Goal: Register for event/course

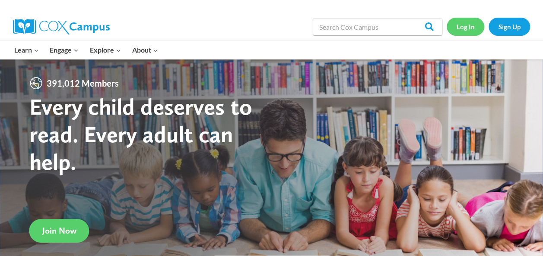
click at [460, 31] on link "Log In" at bounding box center [465, 27] width 38 height 18
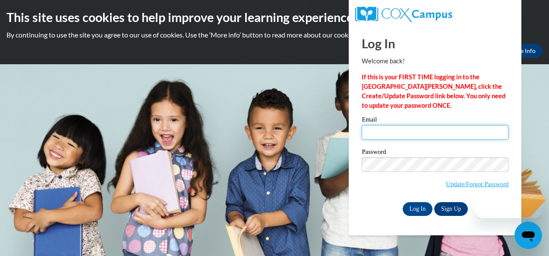
click at [441, 134] on input "Email" at bounding box center [435, 132] width 147 height 15
type input "Decamronbrown1@gmail.com"
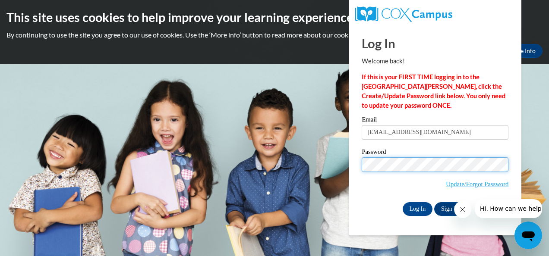
click at [403, 202] on input "Log In" at bounding box center [418, 209] width 30 height 14
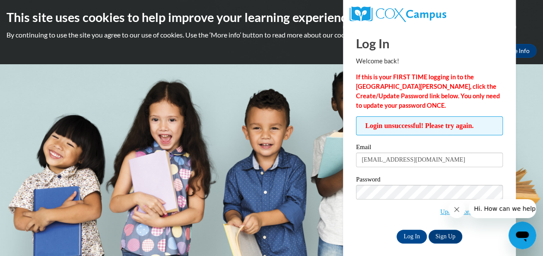
click at [455, 212] on icon "Close message from company" at bounding box center [456, 209] width 7 height 7
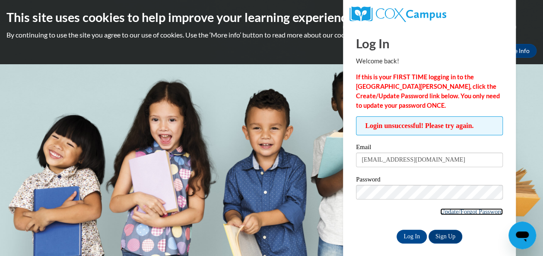
drag, startPoint x: 8, startPoint y: 11, endPoint x: 455, endPoint y: 212, distance: 490.7
click at [455, 212] on link "Update/Forgot Password" at bounding box center [471, 211] width 63 height 7
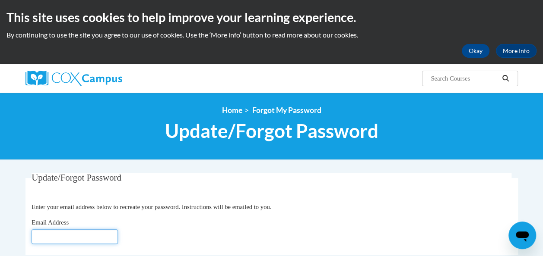
click at [59, 233] on input "Email Address" at bounding box center [75, 237] width 86 height 15
type input "Decamronbrown1@gmail.com"
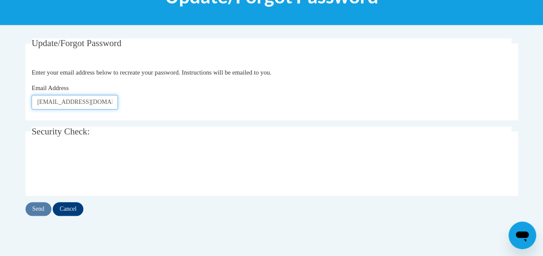
scroll to position [142, 0]
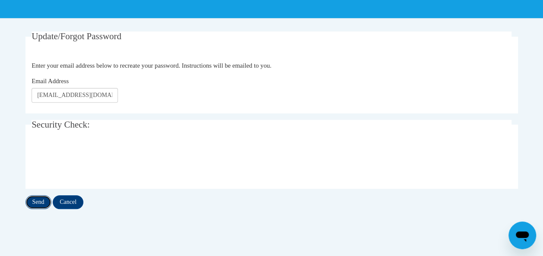
click at [40, 199] on input "Send" at bounding box center [38, 203] width 26 height 14
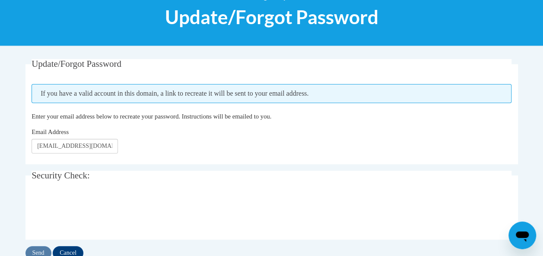
scroll to position [114, 0]
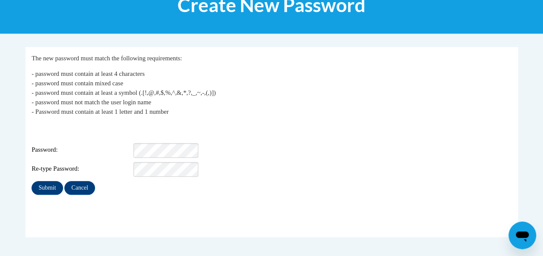
scroll to position [130, 0]
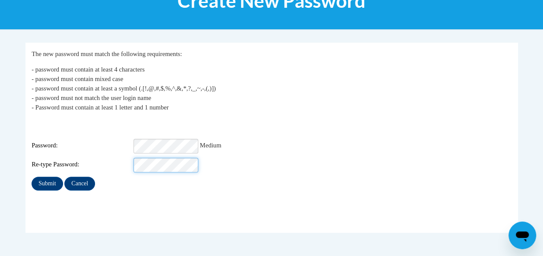
click at [32, 177] on input "Submit" at bounding box center [47, 184] width 31 height 14
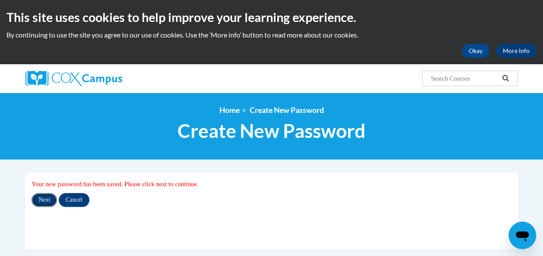
click at [50, 200] on input "Next" at bounding box center [44, 200] width 25 height 14
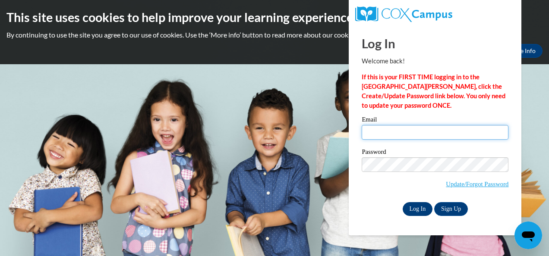
type input "[EMAIL_ADDRESS][DOMAIN_NAME]"
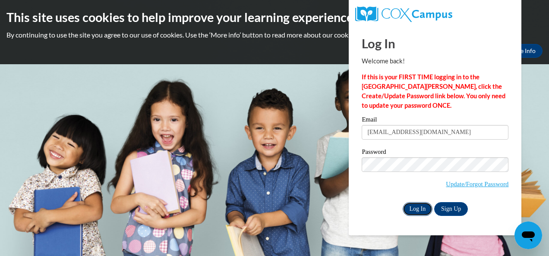
click at [417, 210] on input "Log In" at bounding box center [418, 209] width 30 height 14
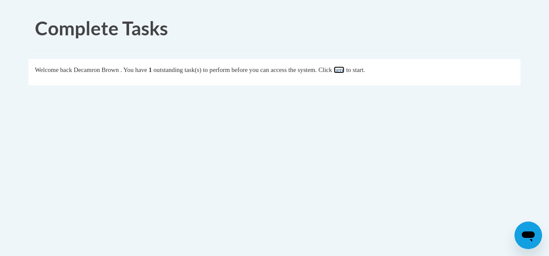
click at [344, 69] on link "here" at bounding box center [339, 69] width 11 height 7
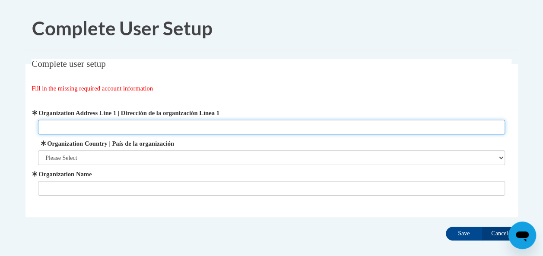
click at [312, 124] on input "Organization Address Line 1 | Dirección de la organización Línea 1" at bounding box center [271, 127] width 467 height 15
type input "426 Murry Road"
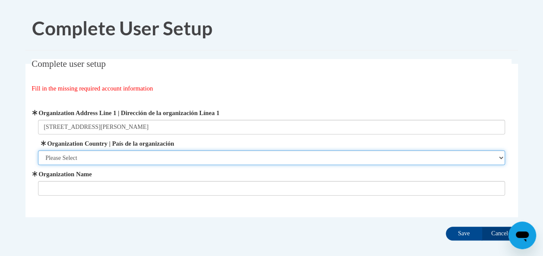
click at [290, 156] on select "Please Select United States | Estados Unidos Outside of the United States | Fue…" at bounding box center [271, 158] width 467 height 15
select select "ad49bcad-a171-4b2e-b99c-48b446064914"
click at [38, 151] on select "Please Select United States | Estados Unidos Outside of the United States | Fue…" at bounding box center [271, 158] width 467 height 15
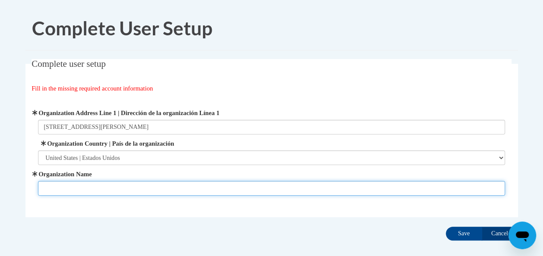
click at [273, 192] on input "Organization Name" at bounding box center [271, 188] width 467 height 15
type input "Angel Learning Center"
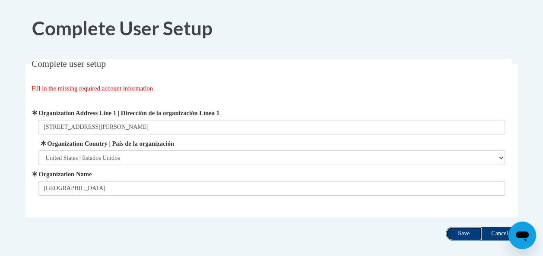
click at [458, 228] on input "Save" at bounding box center [463, 234] width 36 height 14
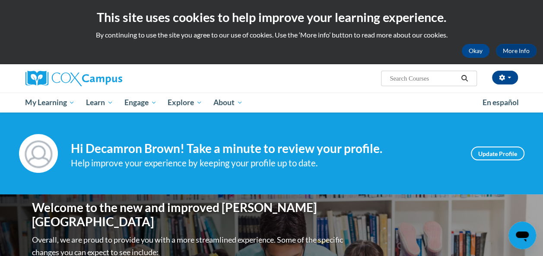
click at [424, 77] on input "Search..." at bounding box center [422, 78] width 69 height 10
type input "Power of Language for Infants and Toddlers"
click at [464, 75] on icon "Search" at bounding box center [464, 78] width 8 height 6
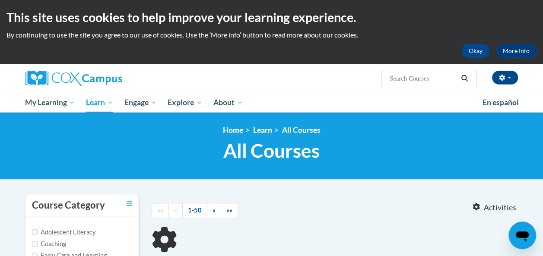
type input "Power of Language for Infants and Toddlers"
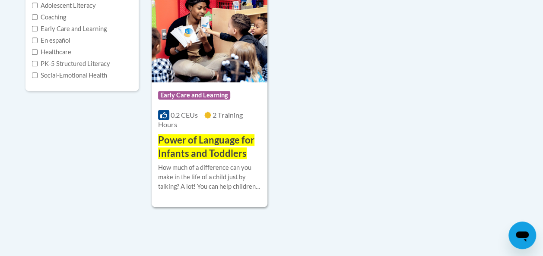
scroll to position [230, 0]
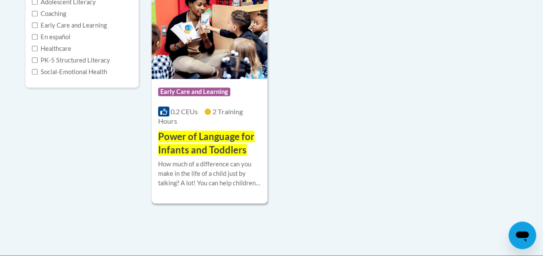
click at [256, 145] on h3 "Power of Language for Infants and Toddlers" at bounding box center [209, 143] width 103 height 27
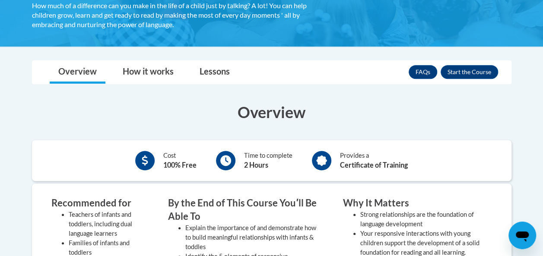
scroll to position [198, 0]
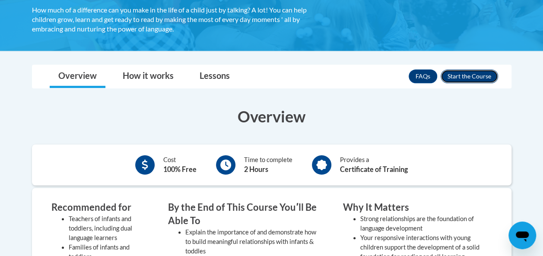
click at [469, 78] on button "Enroll" at bounding box center [468, 76] width 57 height 14
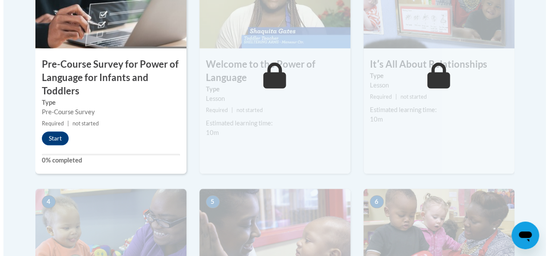
scroll to position [349, 0]
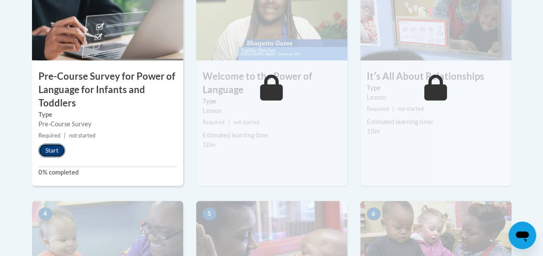
click at [54, 149] on button "Start" at bounding box center [51, 151] width 27 height 14
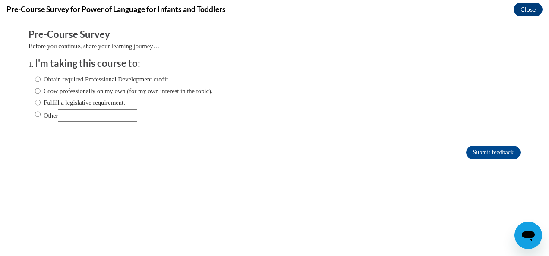
scroll to position [0, 0]
click at [35, 78] on input "Obtain required Professional Development credit." at bounding box center [38, 79] width 6 height 9
radio input "true"
click at [467, 152] on input "Submit feedback" at bounding box center [493, 153] width 54 height 14
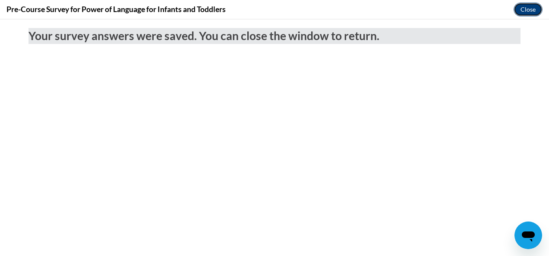
click at [521, 12] on button "Close" at bounding box center [528, 10] width 29 height 14
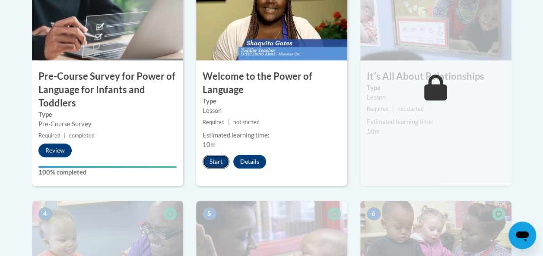
click at [213, 166] on button "Start" at bounding box center [215, 162] width 27 height 14
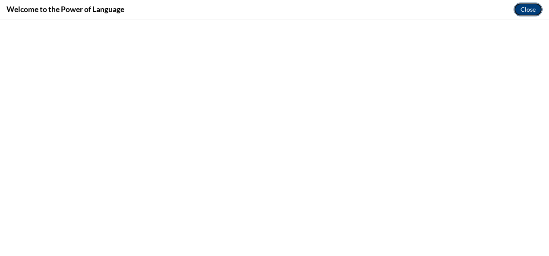
click at [534, 11] on button "Close" at bounding box center [528, 10] width 29 height 14
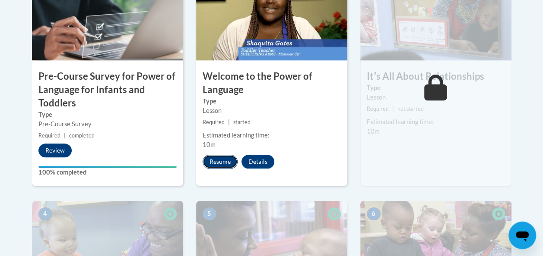
click at [227, 158] on button "Resume" at bounding box center [219, 162] width 35 height 14
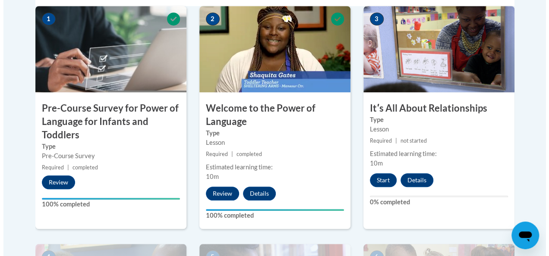
scroll to position [330, 0]
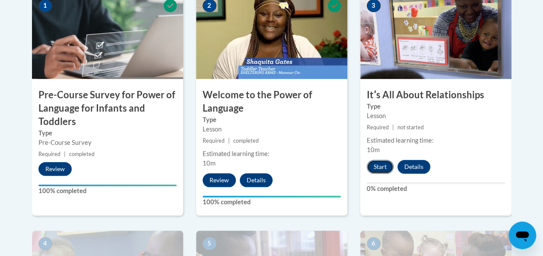
click at [374, 164] on button "Start" at bounding box center [379, 167] width 27 height 14
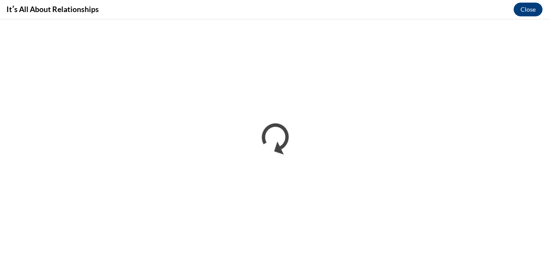
scroll to position [0, 0]
